Goal: Information Seeking & Learning: Learn about a topic

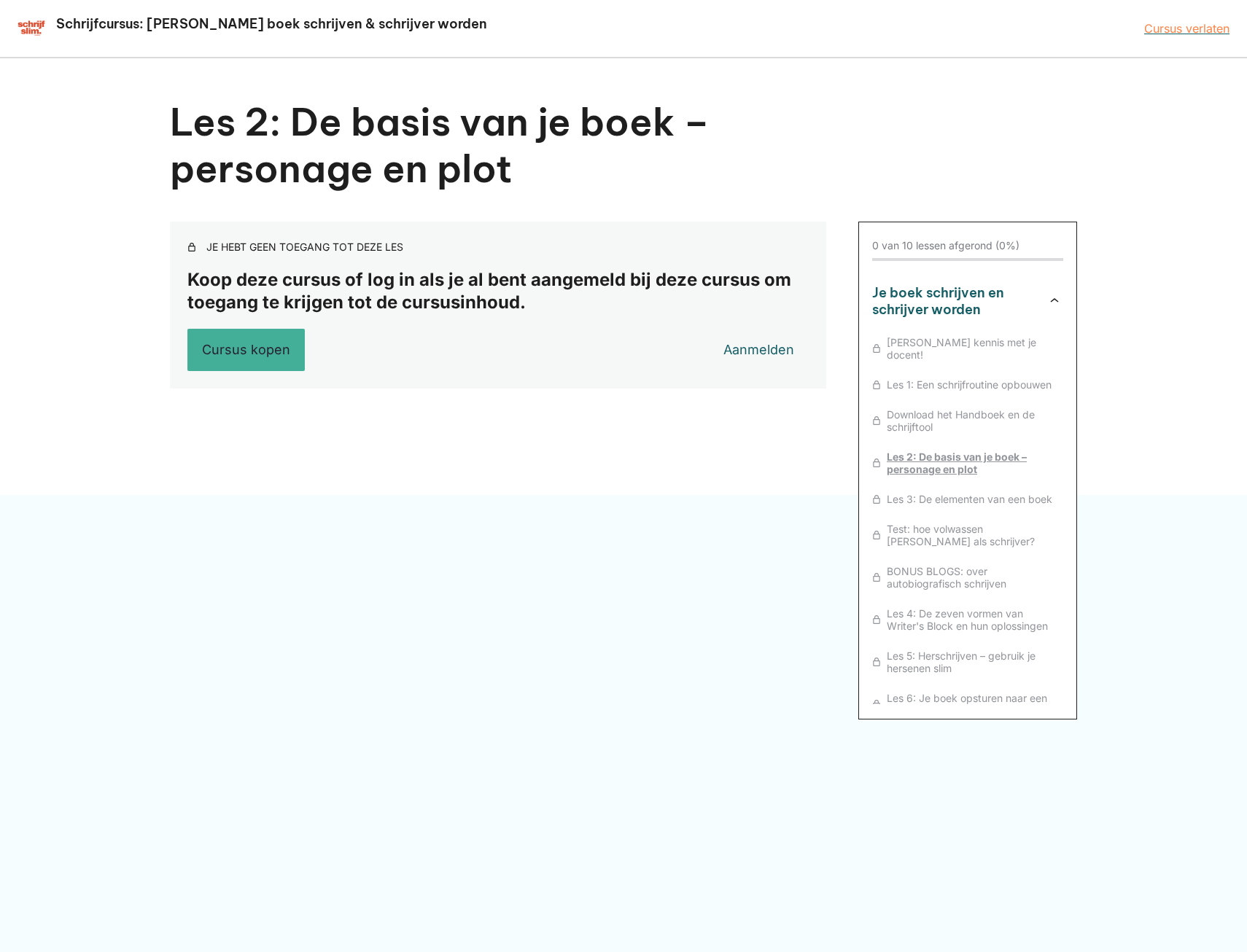
click at [969, 451] on span "Les 2: De basis van je boek – personage en plot" at bounding box center [971, 463] width 182 height 25
click at [736, 346] on link "Aanmelden" at bounding box center [758, 350] width 101 height 36
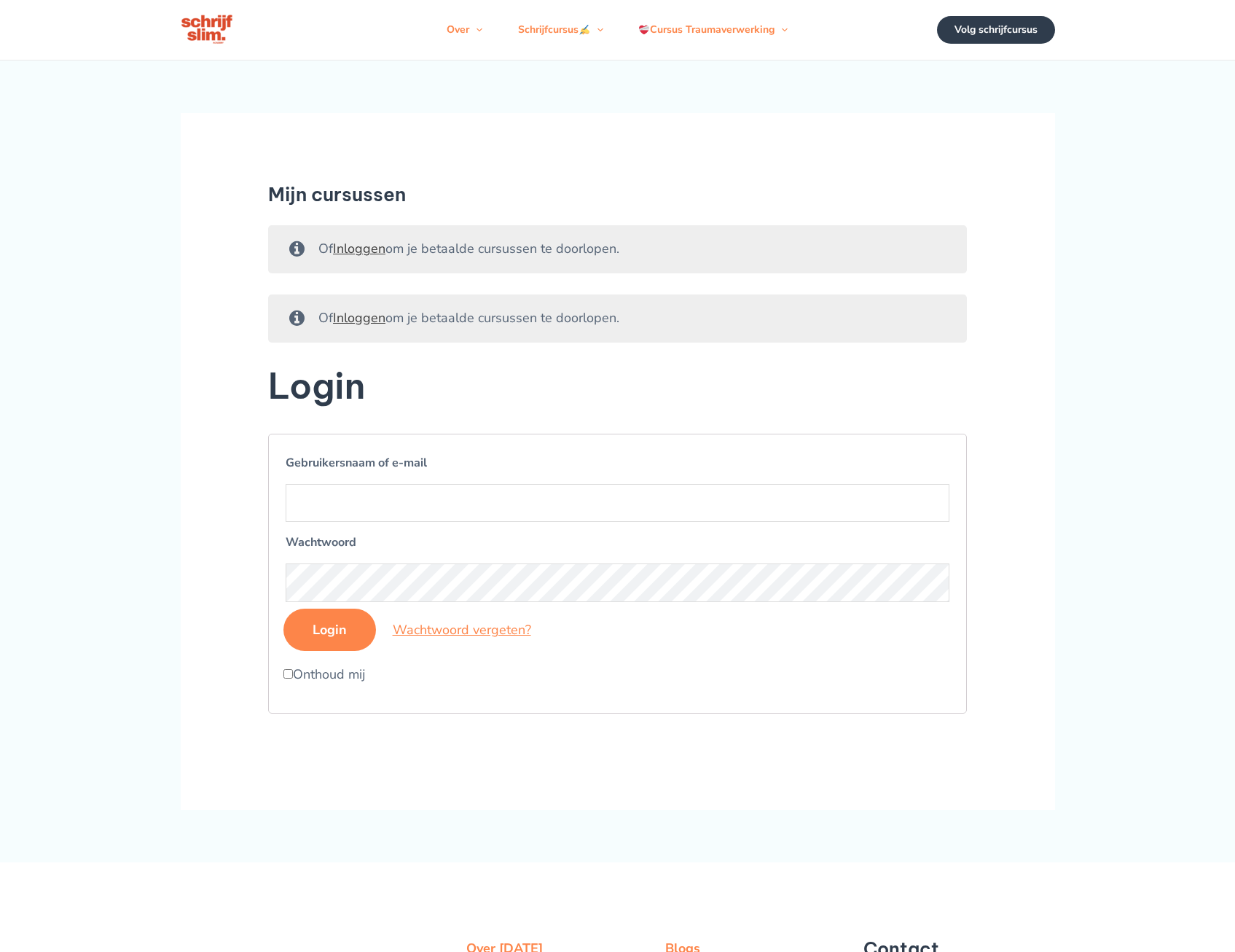
click at [742, 319] on div "Of Inloggen om je betaalde cursussen te doorlopen." at bounding box center [618, 319] width 700 height 48
